Goal: Transaction & Acquisition: Obtain resource

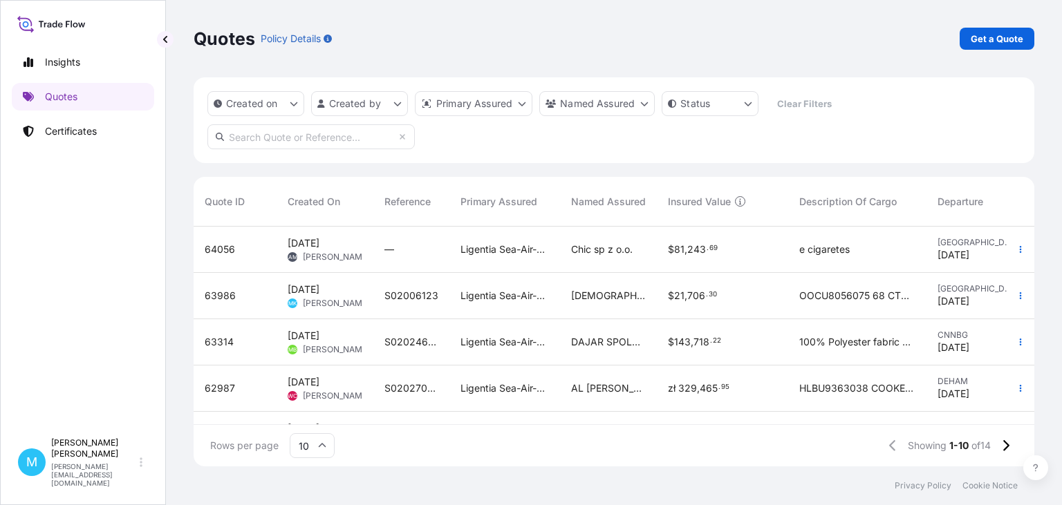
scroll to position [247, 840]
click at [994, 39] on p "Get a Quote" at bounding box center [996, 39] width 53 height 14
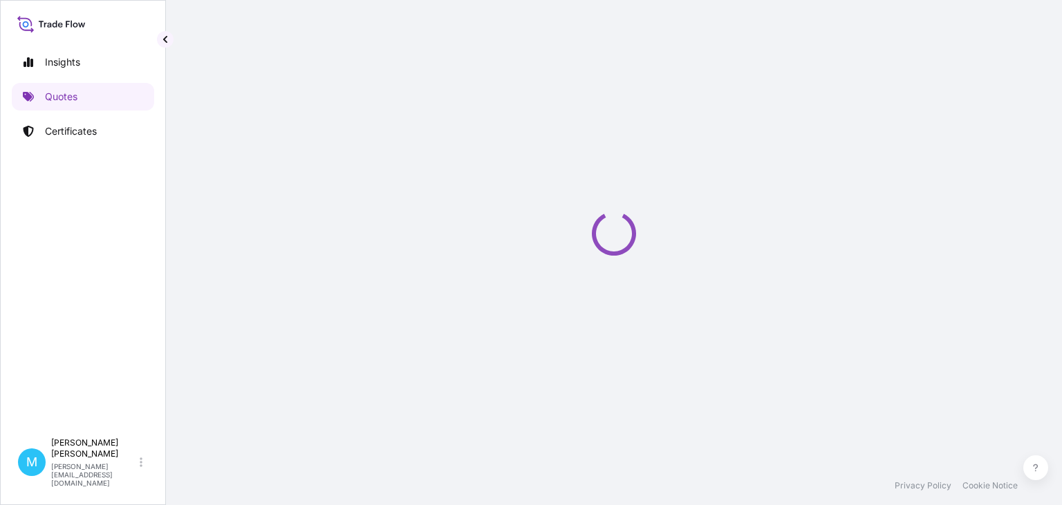
select select "Sea"
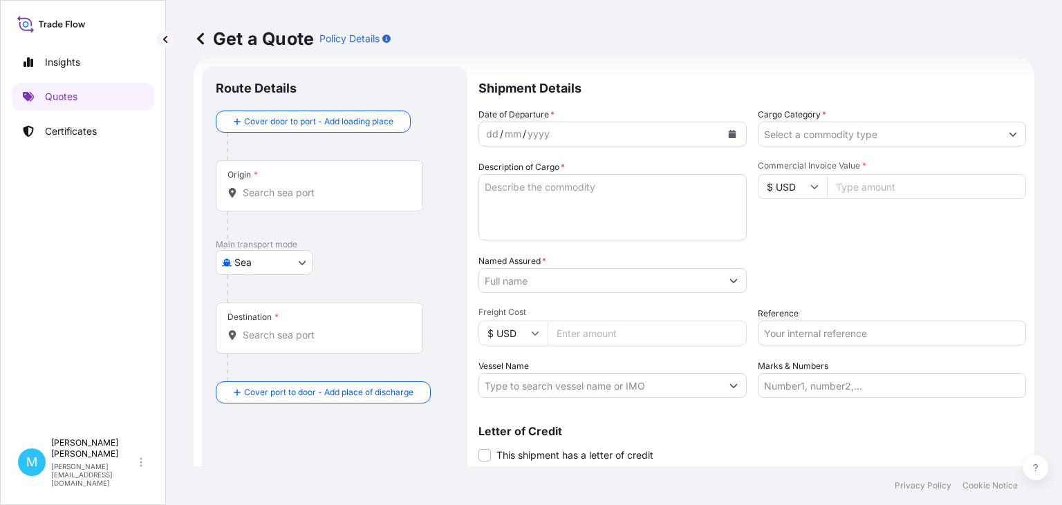
scroll to position [22, 0]
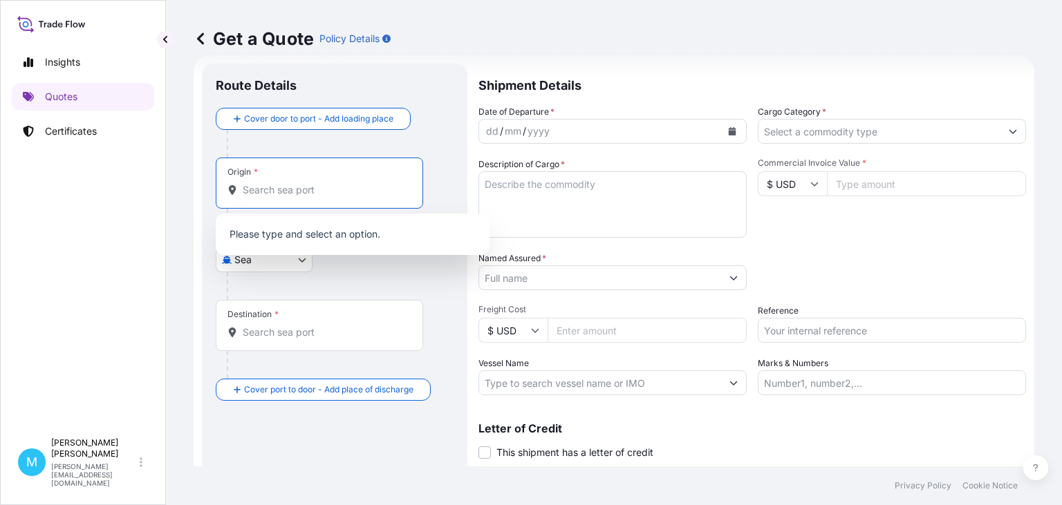
click at [286, 191] on input "Origin *" at bounding box center [324, 190] width 163 height 14
drag, startPoint x: 287, startPoint y: 191, endPoint x: 265, endPoint y: 195, distance: 21.8
click at [285, 191] on input "Origin *" at bounding box center [324, 190] width 163 height 14
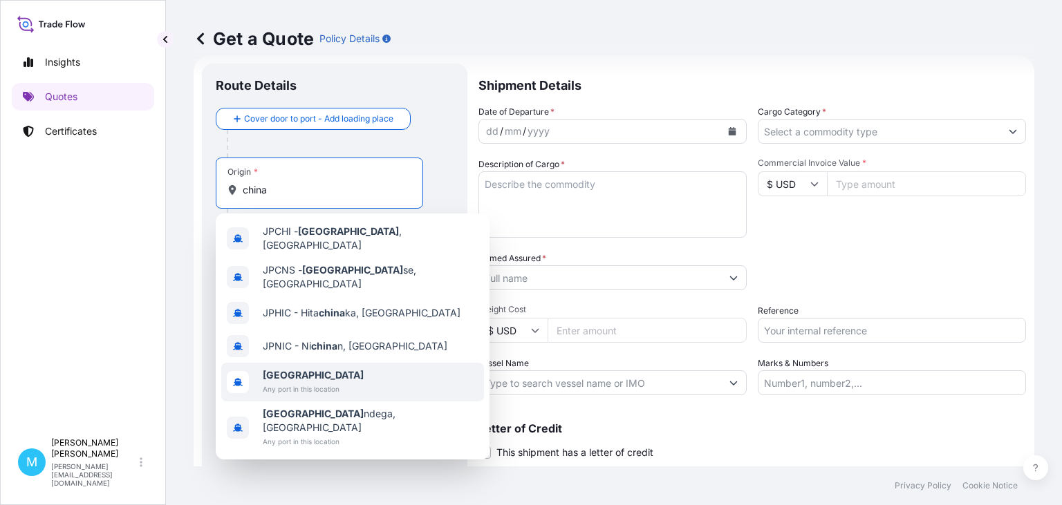
click at [301, 368] on span "[GEOGRAPHIC_DATA]" at bounding box center [313, 375] width 101 height 14
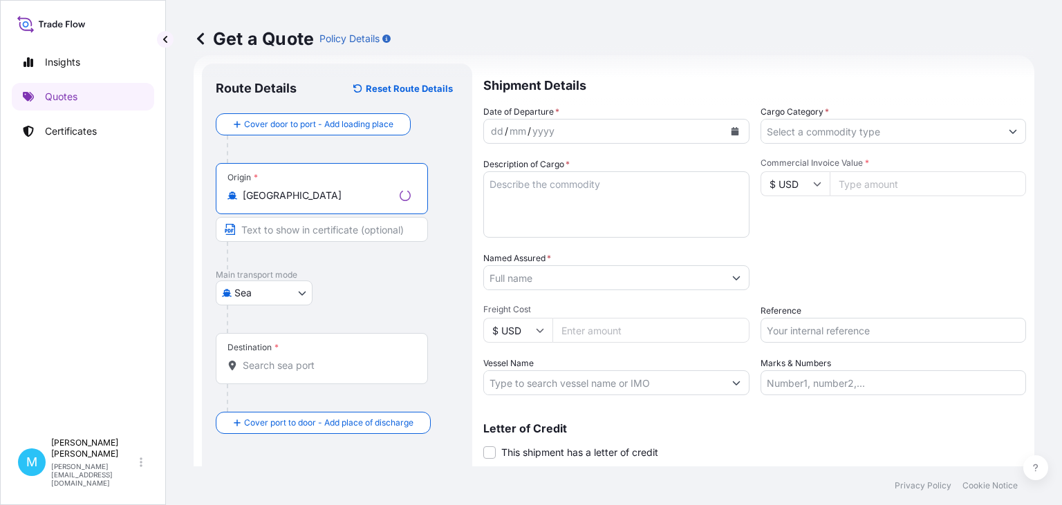
type input "[GEOGRAPHIC_DATA]"
click at [263, 359] on input "Destination *" at bounding box center [327, 366] width 168 height 14
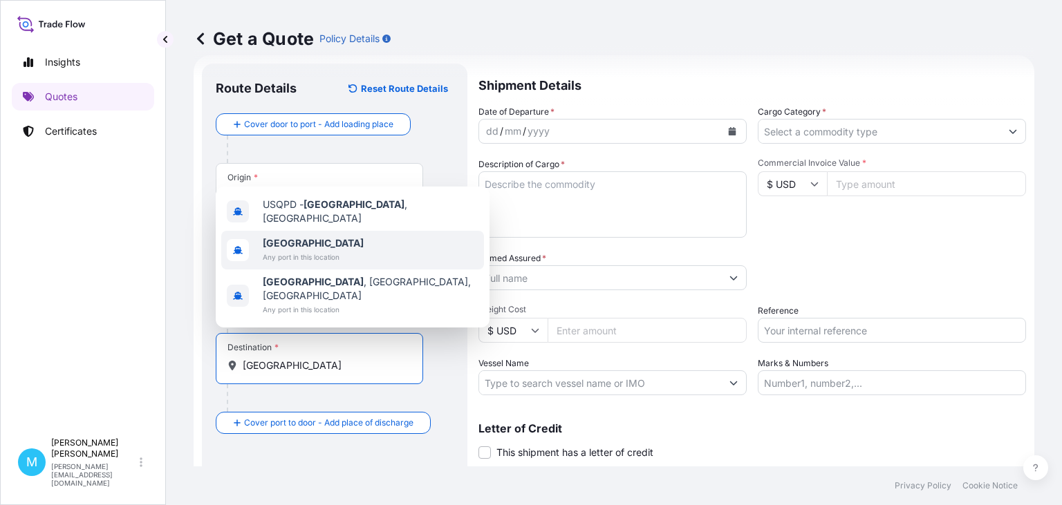
click at [304, 264] on span "Any port in this location" at bounding box center [313, 257] width 101 height 14
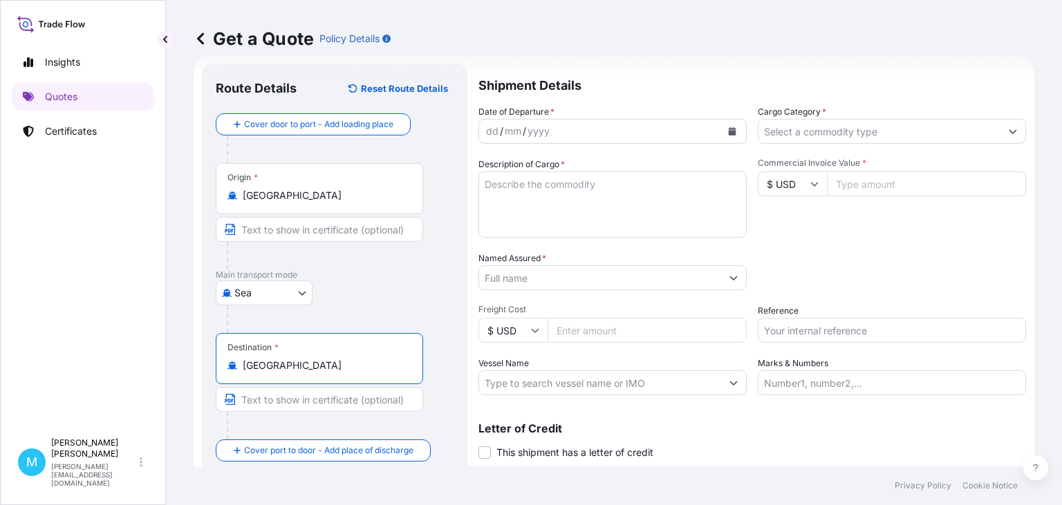
type input "[GEOGRAPHIC_DATA]"
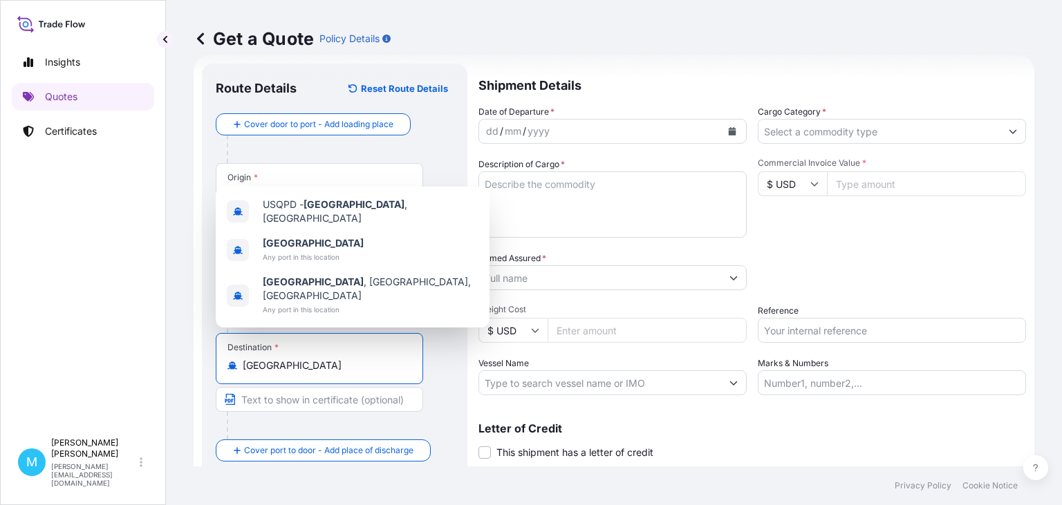
click at [735, 130] on icon "Calendar" at bounding box center [732, 131] width 8 height 8
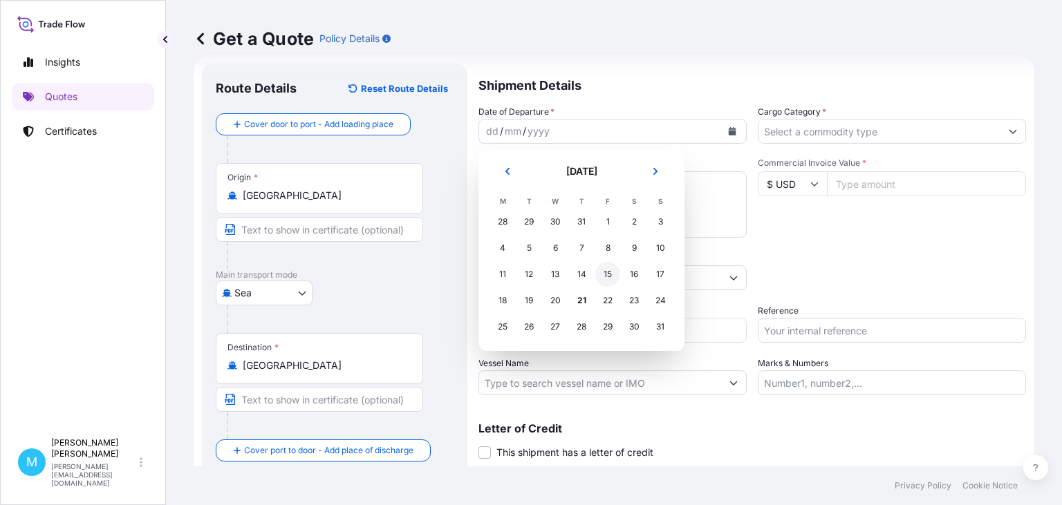
click at [601, 274] on div "15" at bounding box center [607, 274] width 25 height 25
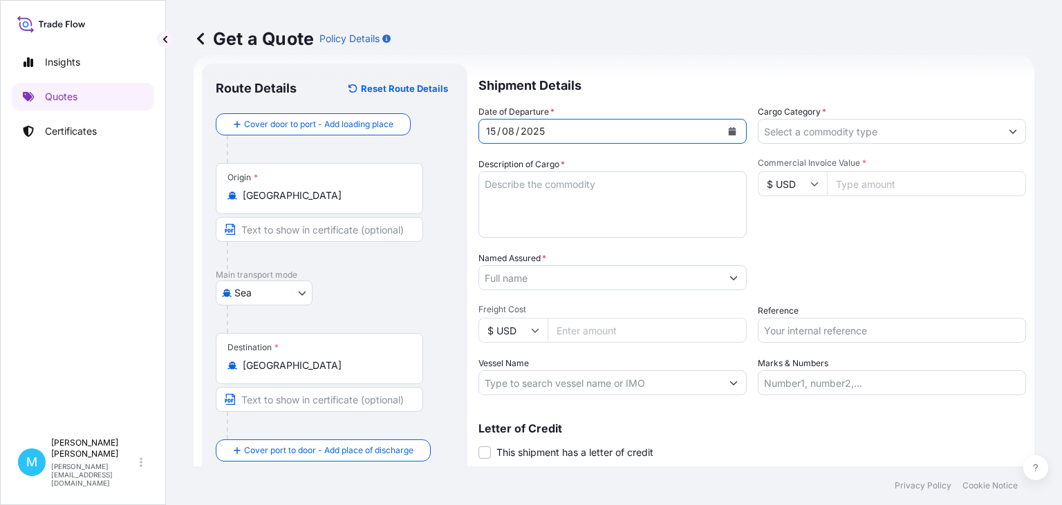
click at [546, 198] on textarea "Description of Cargo *" at bounding box center [612, 204] width 268 height 66
click at [496, 187] on textarea "Description of Cargo *" at bounding box center [612, 204] width 268 height 66
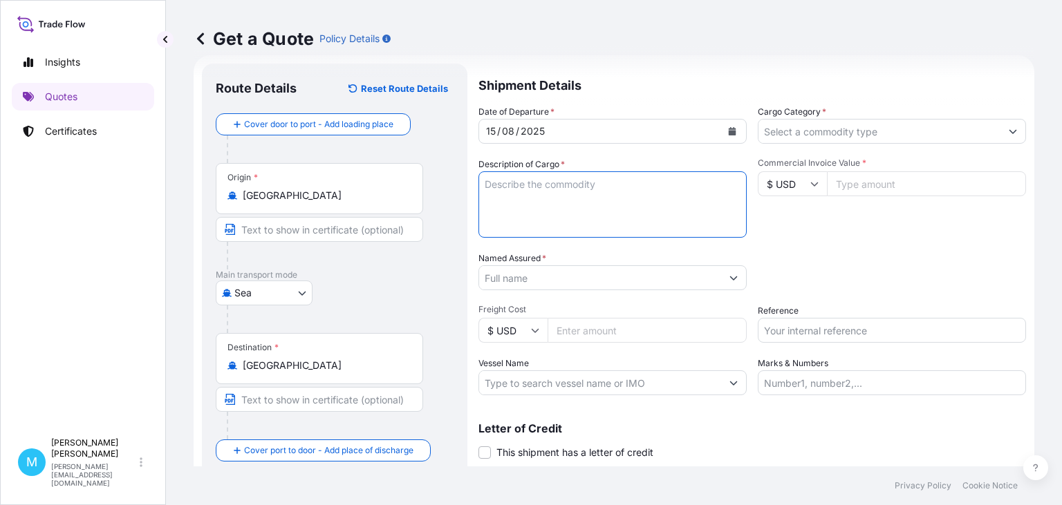
paste textarea "CSLU6057747 OOLJPV1246 40HC 11185.00 KG 65.617 M3 2930 CTN"
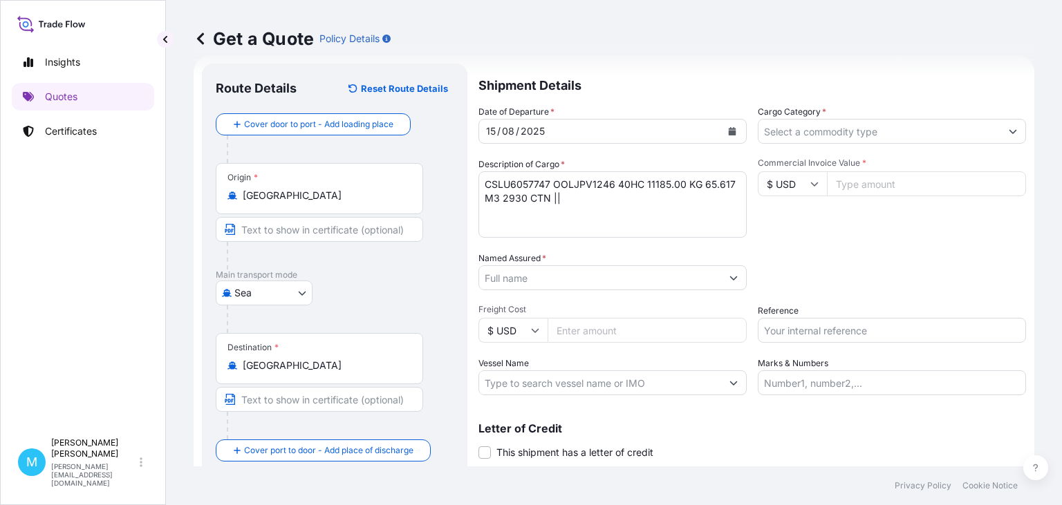
click at [502, 214] on textarea "CSLU6057747 OOLJPV1246 40HC 11185.00 KG 65.617 M3 2930 CTN ||" at bounding box center [612, 204] width 268 height 66
paste textarea "CSNU6173050 OOLJPV1277 40HC 6853.99 KG 58.418 M3 2643 CTN"
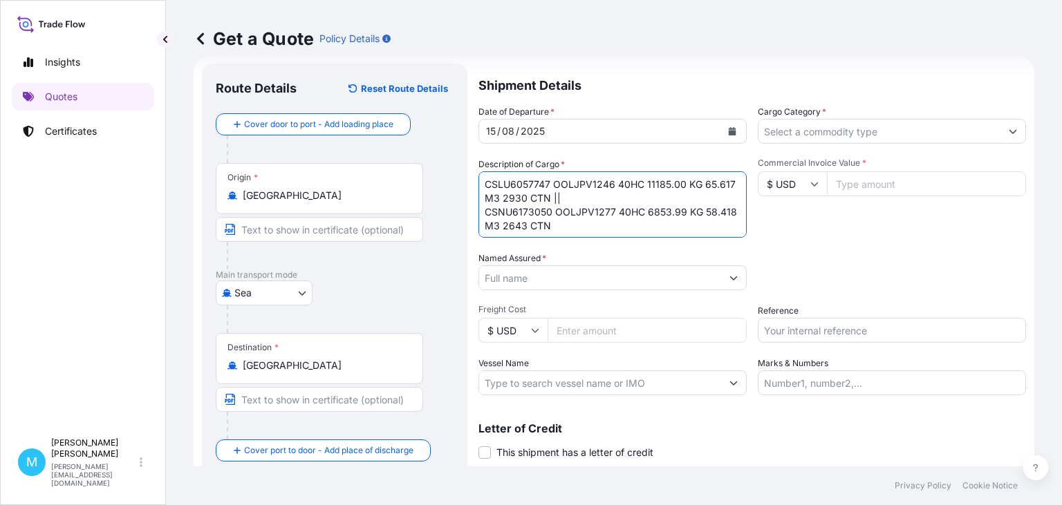
scroll to position [10, 0]
click at [491, 228] on textarea "CSLU6057747 OOLJPV1246 40HC 11185.00 KG 65.617 M3 2930 CTN || CSNU6173050 OOLJP…" at bounding box center [612, 204] width 268 height 66
paste textarea "CSNU6491869 OOLJPV2283 40HC 12800.00 KG 65.782 M3 2560 CTN"
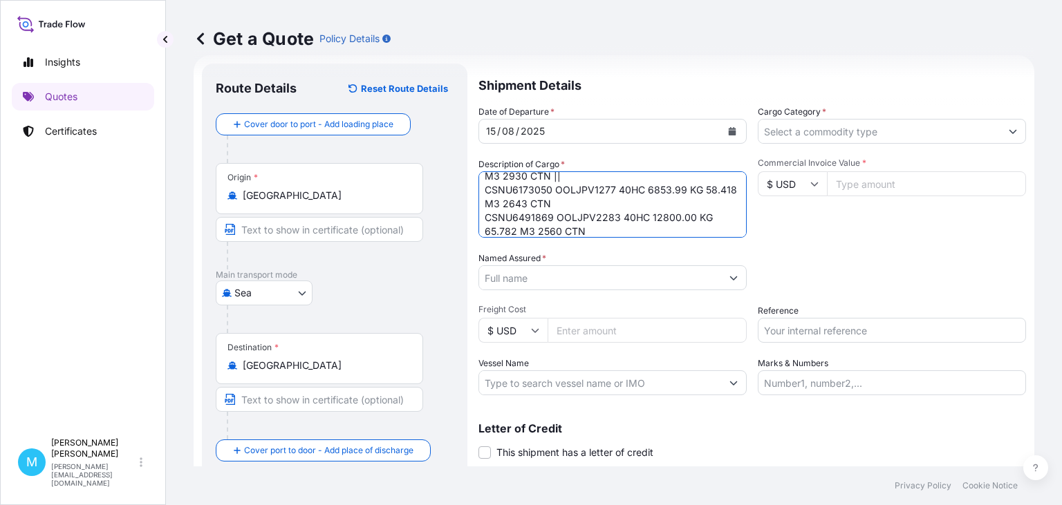
scroll to position [37, 0]
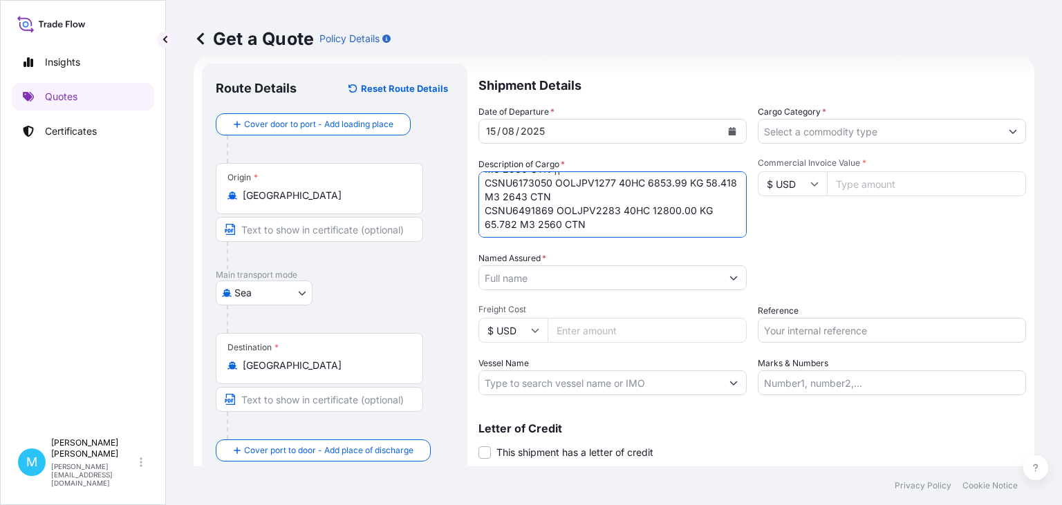
click at [494, 234] on textarea "CSLU6057747 OOLJPV1246 40HC 11185.00 KG 65.617 M3 2930 CTN || CSNU6173050 OOLJP…" at bounding box center [612, 204] width 268 height 66
paste textarea "CSNU7573560 OOLJPV1346 40HC 8976.00 KG 60.788 M3 1020 CTN"
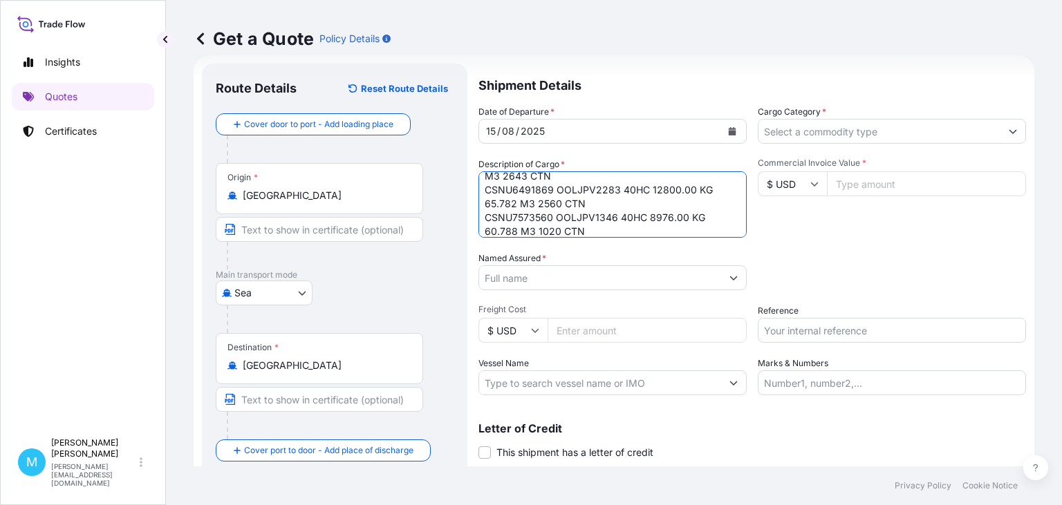
scroll to position [65, 0]
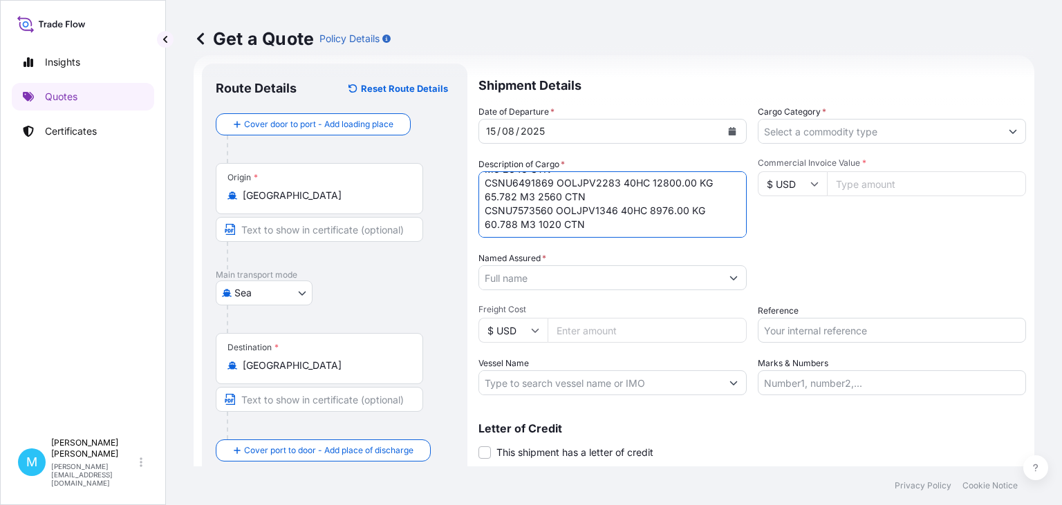
click at [502, 227] on textarea "CSLU6057747 OOLJPV1246 40HC 11185.00 KG 65.617 M3 2930 CTN || CSNU6173050 OOLJP…" at bounding box center [612, 204] width 268 height 66
paste textarea "FFAU1878689 OOLJPV4632 40HC 8976.00 KG 60.788 M3 1020 CTN"
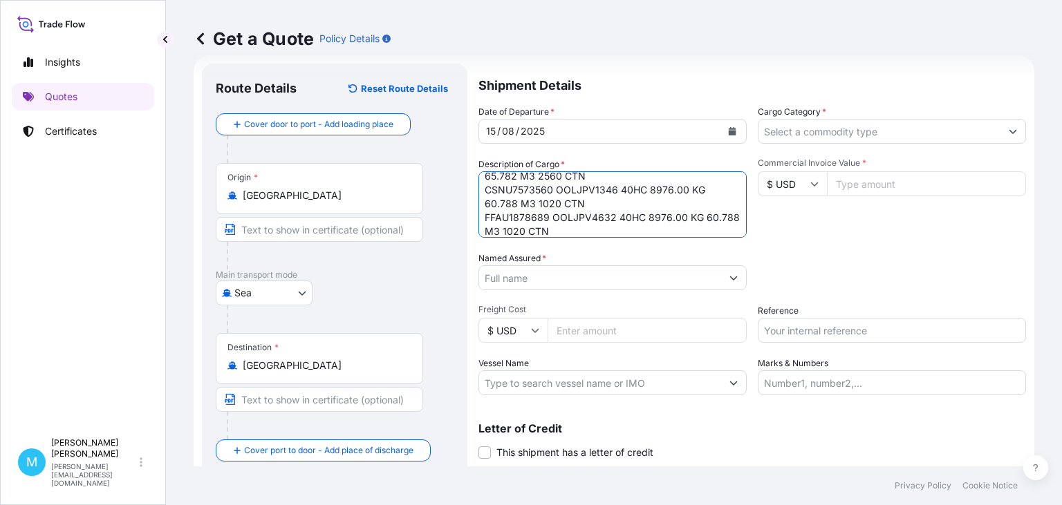
scroll to position [0, 0]
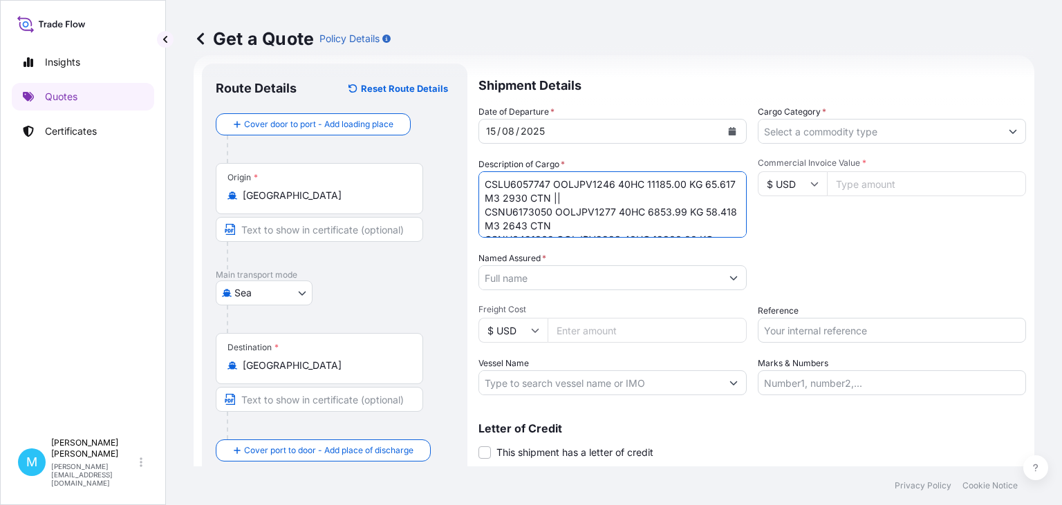
click at [570, 200] on textarea "CSLU6057747 OOLJPV1246 40HC 11185.00 KG 65.617 M3 2930 CTN || CSNU6173050 OOLJP…" at bounding box center [612, 204] width 268 height 66
click at [579, 195] on textarea "CSLU6057747 OOLJPV1246 40HC 11185.00 KG 65.617 M3 2930 CTN || CSNU6173050 OOLJP…" at bounding box center [612, 204] width 268 height 66
paste textarea "LED LIGHTS PARTS OF LED LIGHTS CHRISTMAS LIGHTS"
click at [485, 209] on textarea "CSLU6057747 OOLJPV1246 40HC 11185.00 KG 65.617 M3 2930 CTN || LED LIGHTS PARTS …" at bounding box center [612, 204] width 268 height 66
click at [488, 209] on textarea "CSLU6057747 OOLJPV1246 40HC 11185.00 KG 65.617 M3 2930 CTN || LED LIGHTS, PARTS…" at bounding box center [612, 204] width 268 height 66
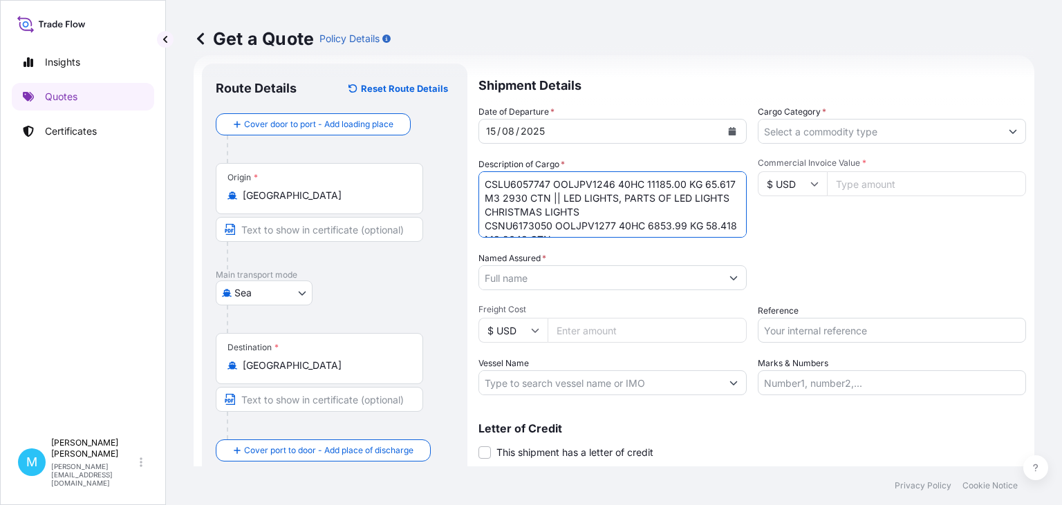
type textarea "CSLU6057747 OOLJPV1246 40HC 11185.00 KG 65.617 M3 2930 CTN || LED LIGHTS, PARTS…"
click at [538, 280] on input "Named Assured *" at bounding box center [600, 277] width 242 height 25
click at [518, 283] on input "Named Assured *" at bounding box center [600, 277] width 242 height 25
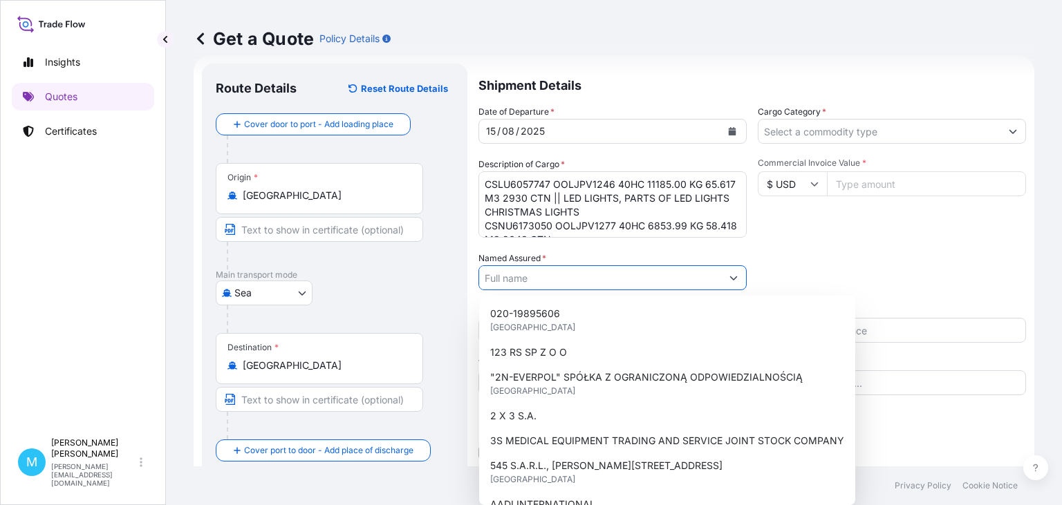
paste input "CONCEPT SPORT"
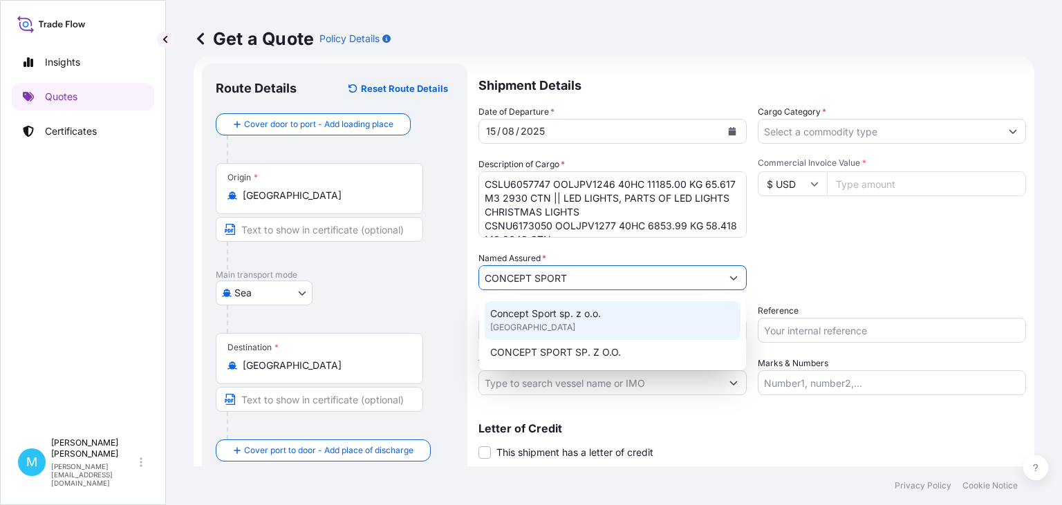
click at [489, 322] on div "Concept Sport sp. z o.o. [GEOGRAPHIC_DATA]" at bounding box center [612, 320] width 256 height 39
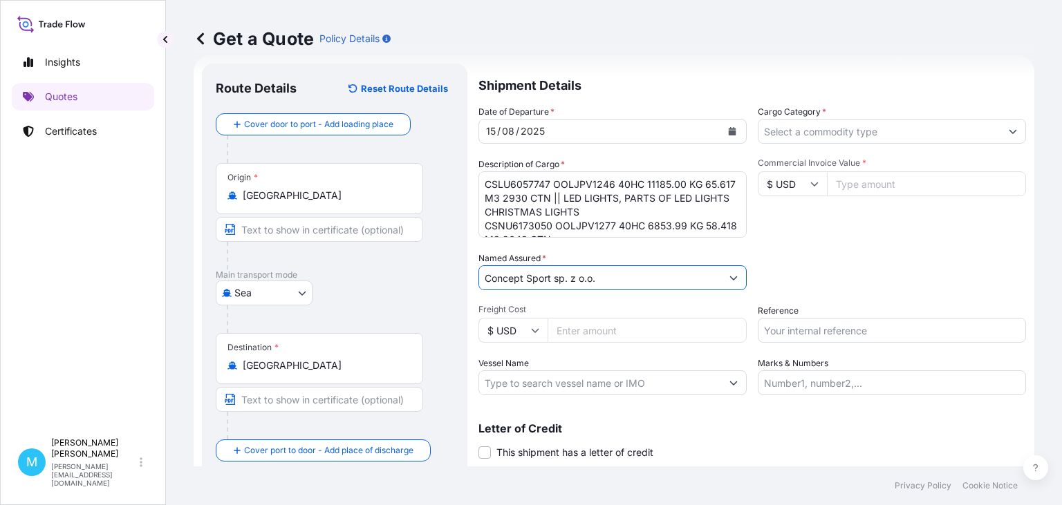
type input "Concept Sport sp. z o.o."
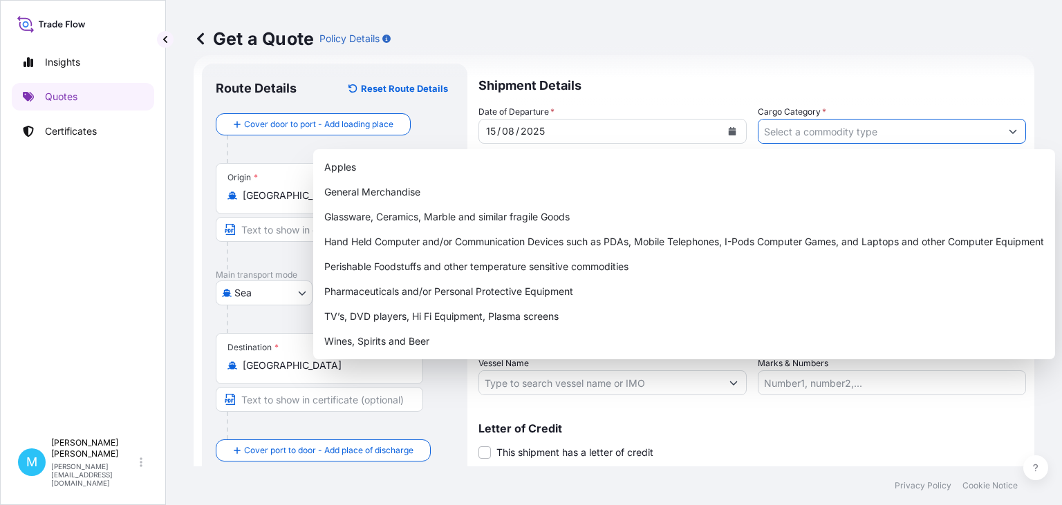
click at [803, 129] on input "Cargo Category *" at bounding box center [879, 131] width 242 height 25
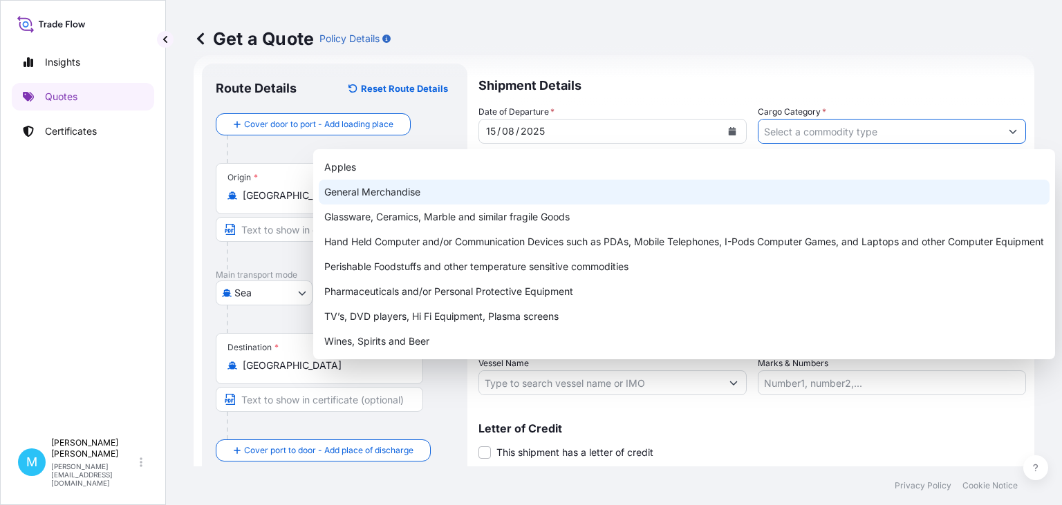
click at [411, 192] on div "General Merchandise" at bounding box center [684, 192] width 731 height 25
type input "General Merchandise"
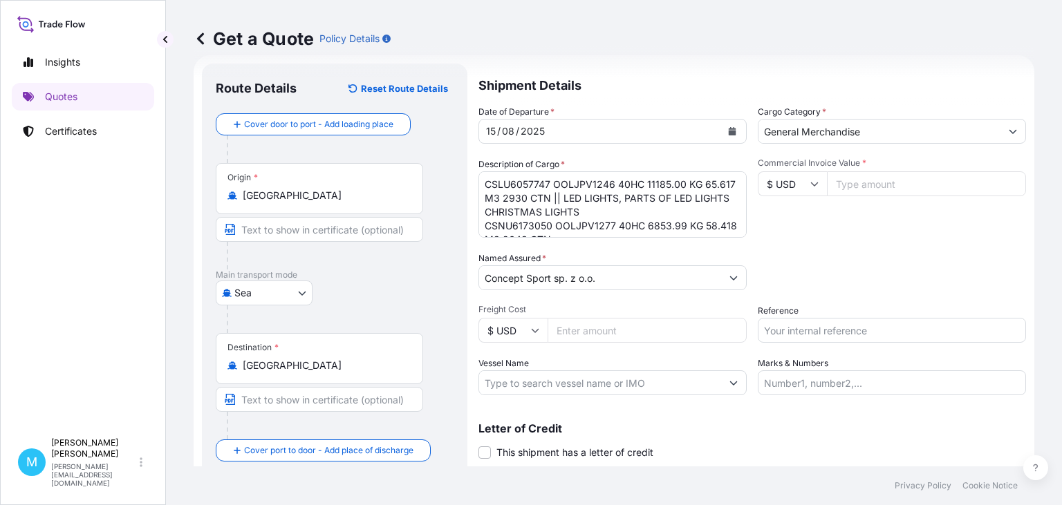
click at [870, 187] on input "Commercial Invoice Value *" at bounding box center [926, 183] width 199 height 25
click at [847, 187] on input "Commercial Invoice Value *" at bounding box center [926, 183] width 199 height 25
type input "363582"
type input "363582.00"
click at [816, 326] on input "Reference" at bounding box center [891, 330] width 268 height 25
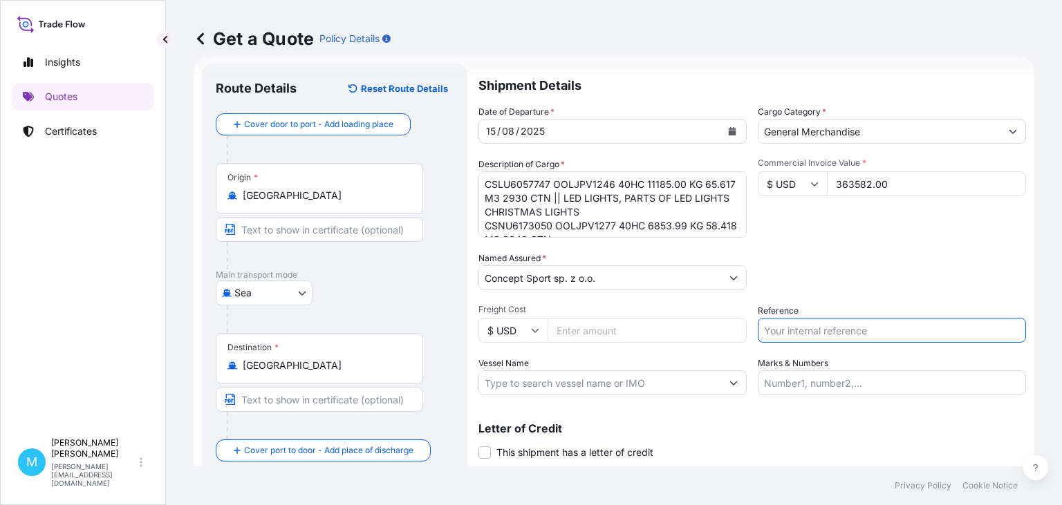
click at [770, 328] on input "Reference" at bounding box center [891, 330] width 268 height 25
paste input "S02012248"
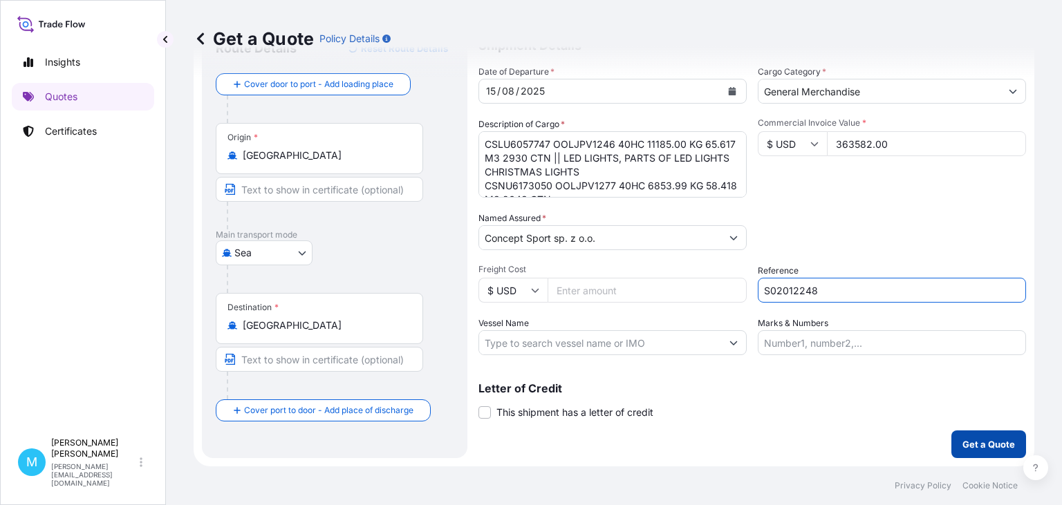
type input "S02012248"
click at [992, 438] on p "Get a Quote" at bounding box center [988, 444] width 53 height 14
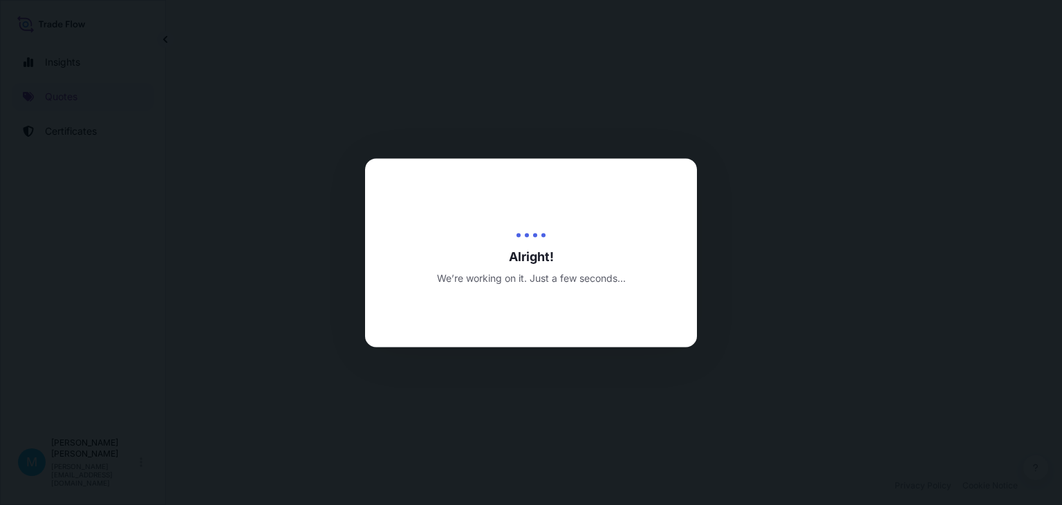
select select "Sea"
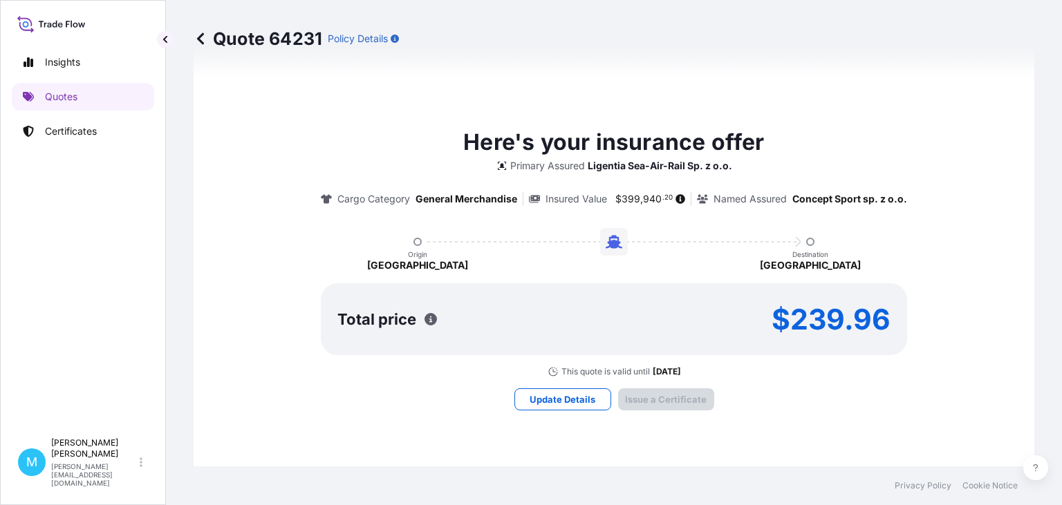
type input "[DATE]"
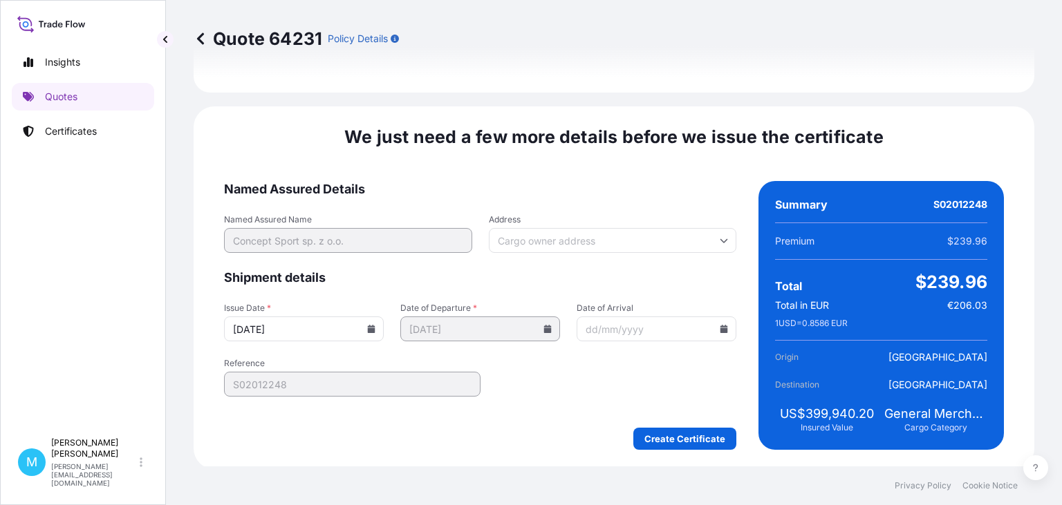
scroll to position [1602, 0]
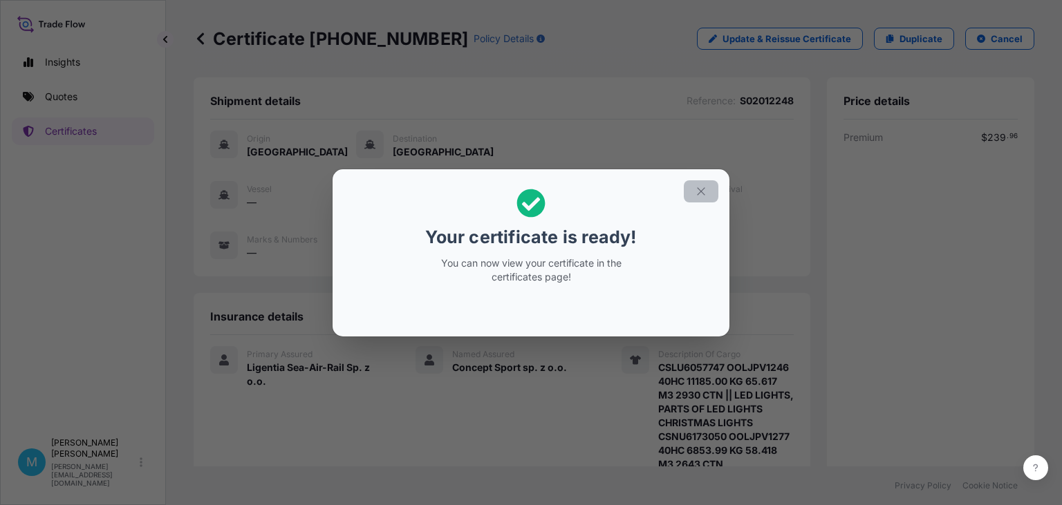
click at [702, 189] on icon "button" at bounding box center [701, 191] width 12 height 12
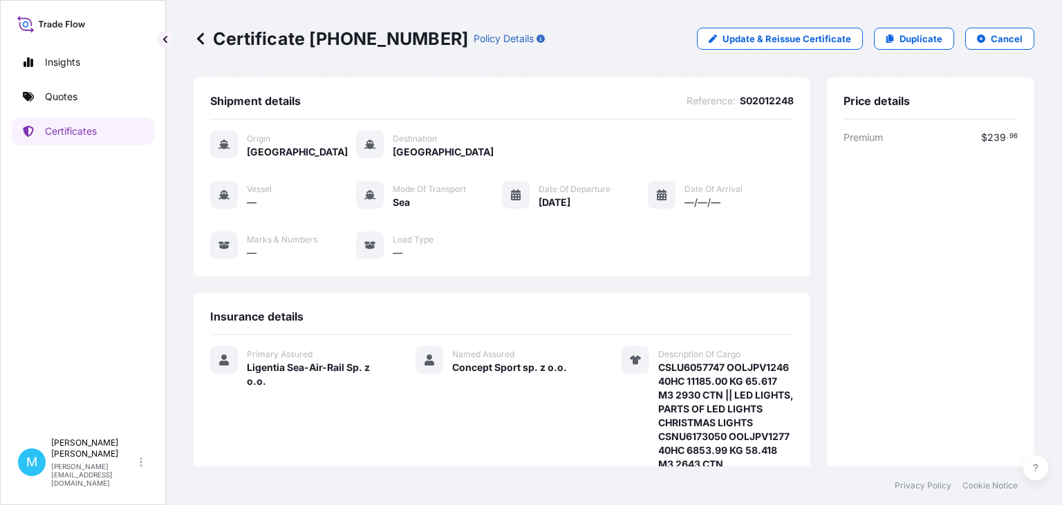
drag, startPoint x: 426, startPoint y: 37, endPoint x: 193, endPoint y: 39, distance: 232.9
click at [193, 39] on div "Certificate [PHONE_NUMBER] Policy Details Update & Reissue Certificate Duplicat…" at bounding box center [614, 233] width 896 height 467
copy p "Certificate [PHONE_NUMBER]"
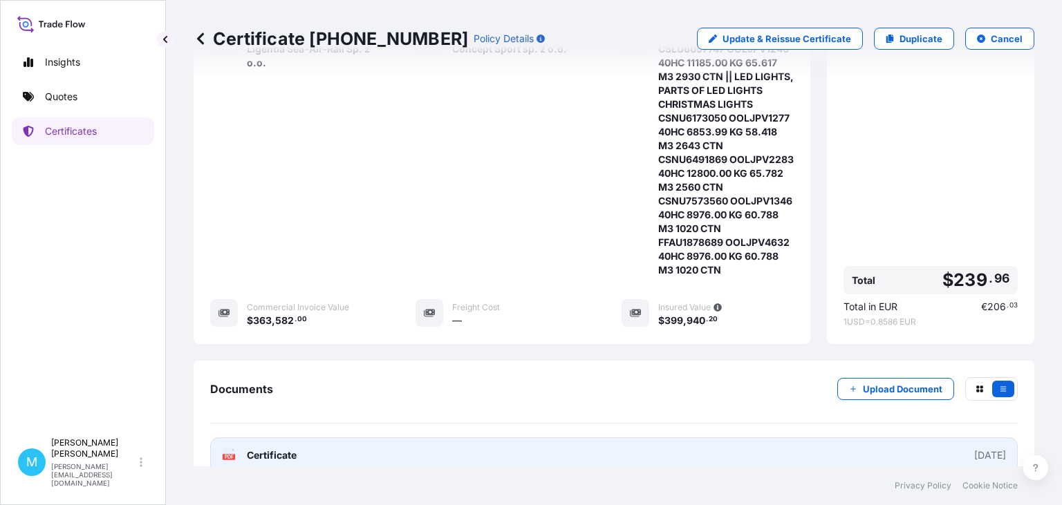
scroll to position [414, 0]
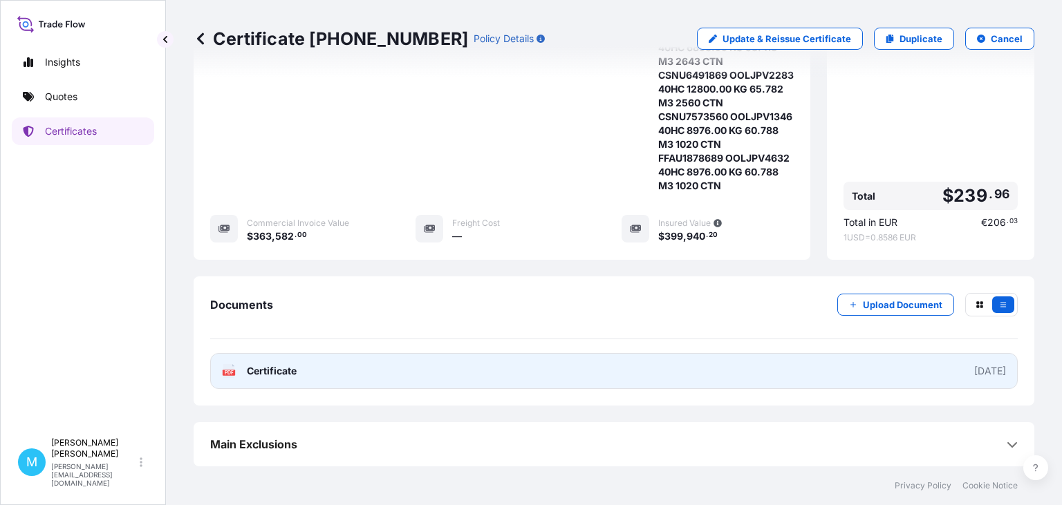
click at [388, 386] on link "PDF Certificate [DATE]" at bounding box center [613, 371] width 807 height 36
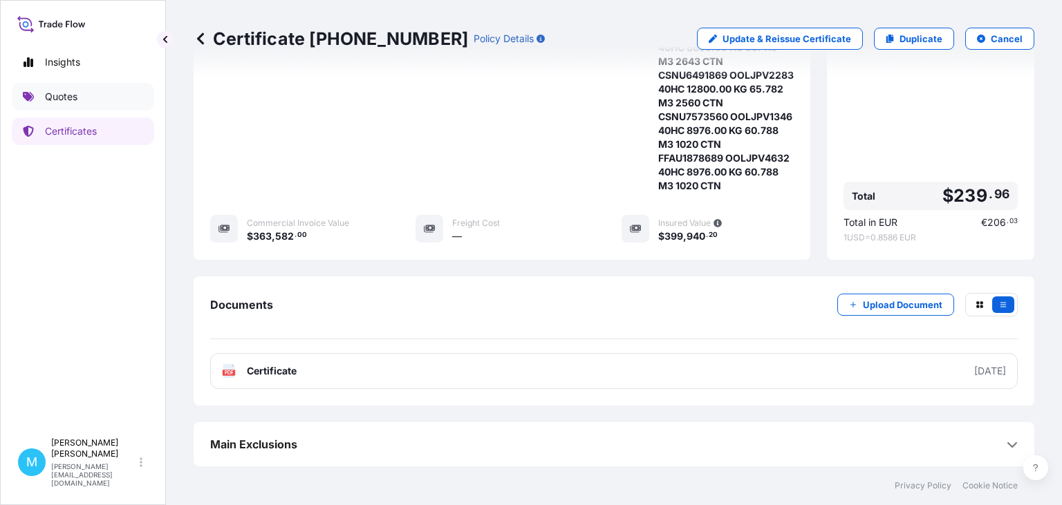
click at [111, 104] on link "Quotes" at bounding box center [83, 97] width 142 height 28
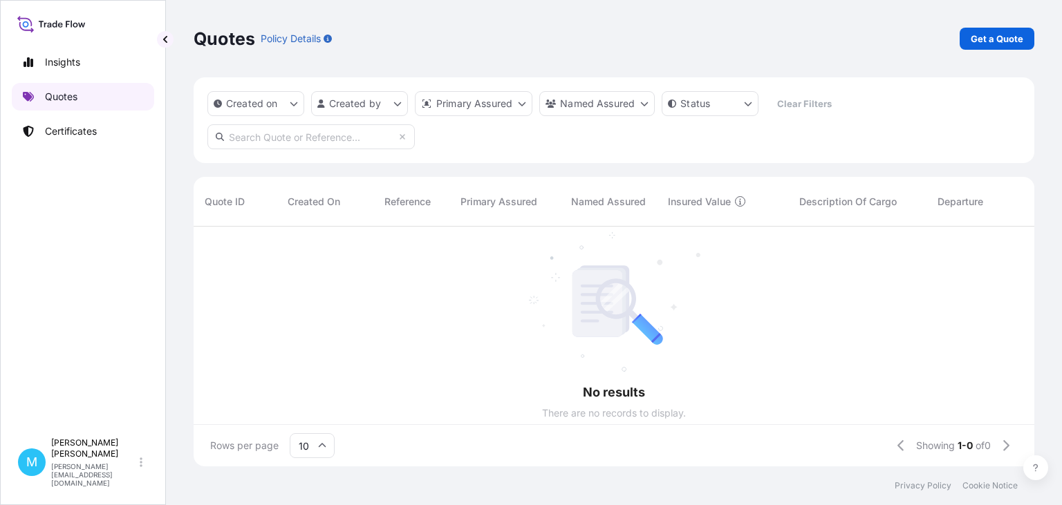
scroll to position [247, 840]
